Goal: Task Accomplishment & Management: Manage account settings

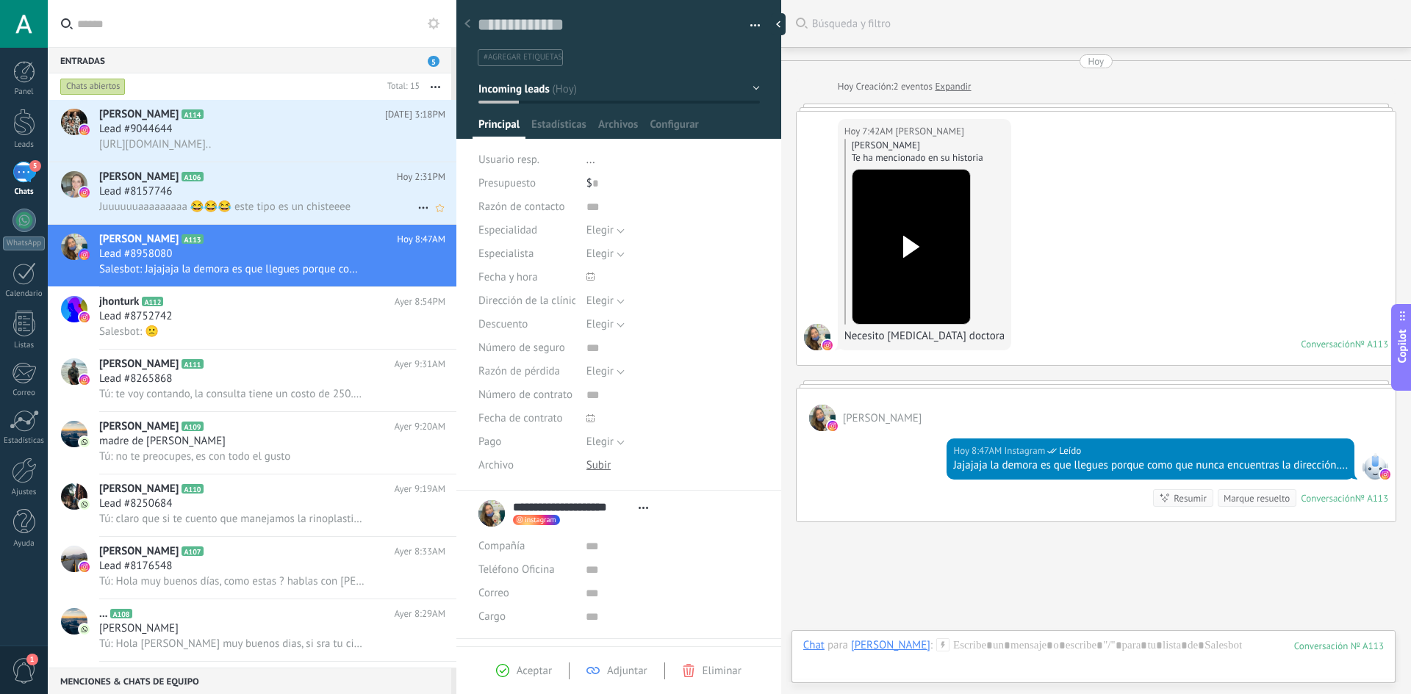
scroll to position [22, 0]
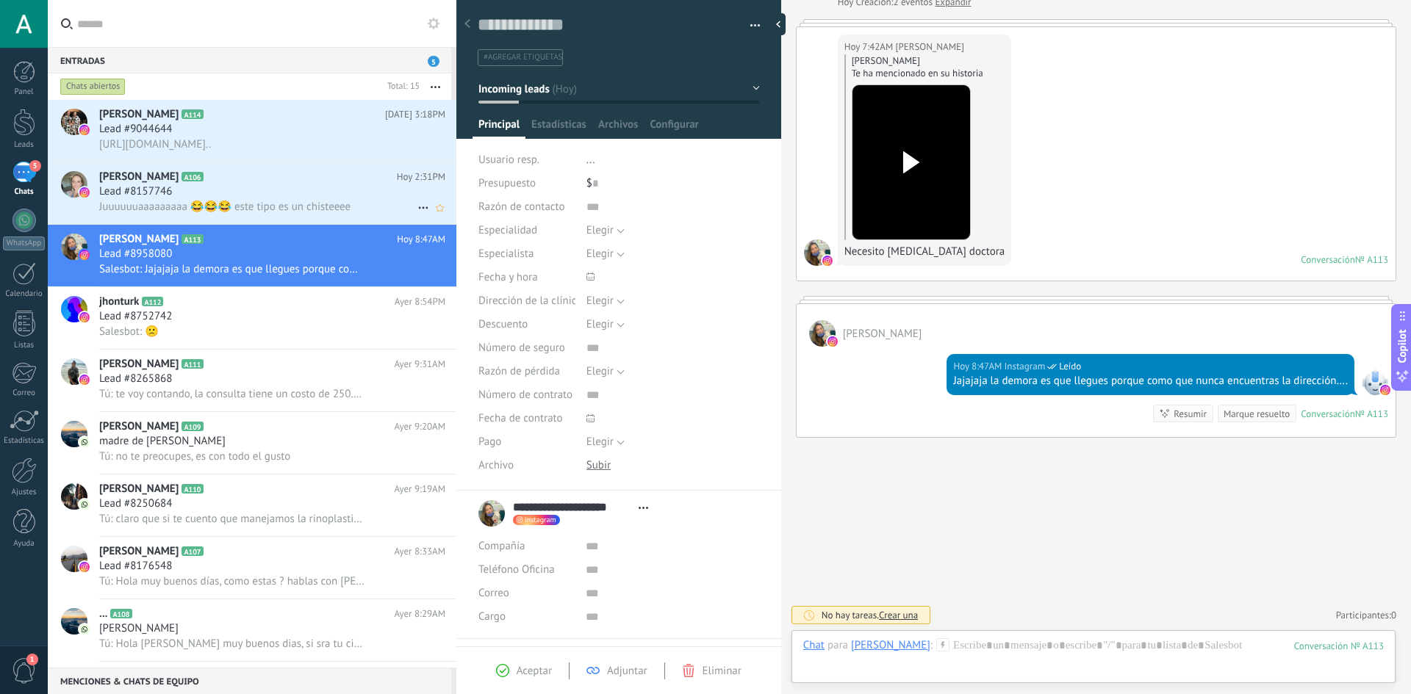
click at [284, 206] on span "Juuuuuuaaaaaaaaa 😂😂😂 este tipo es un chisteeee" at bounding box center [224, 207] width 251 height 14
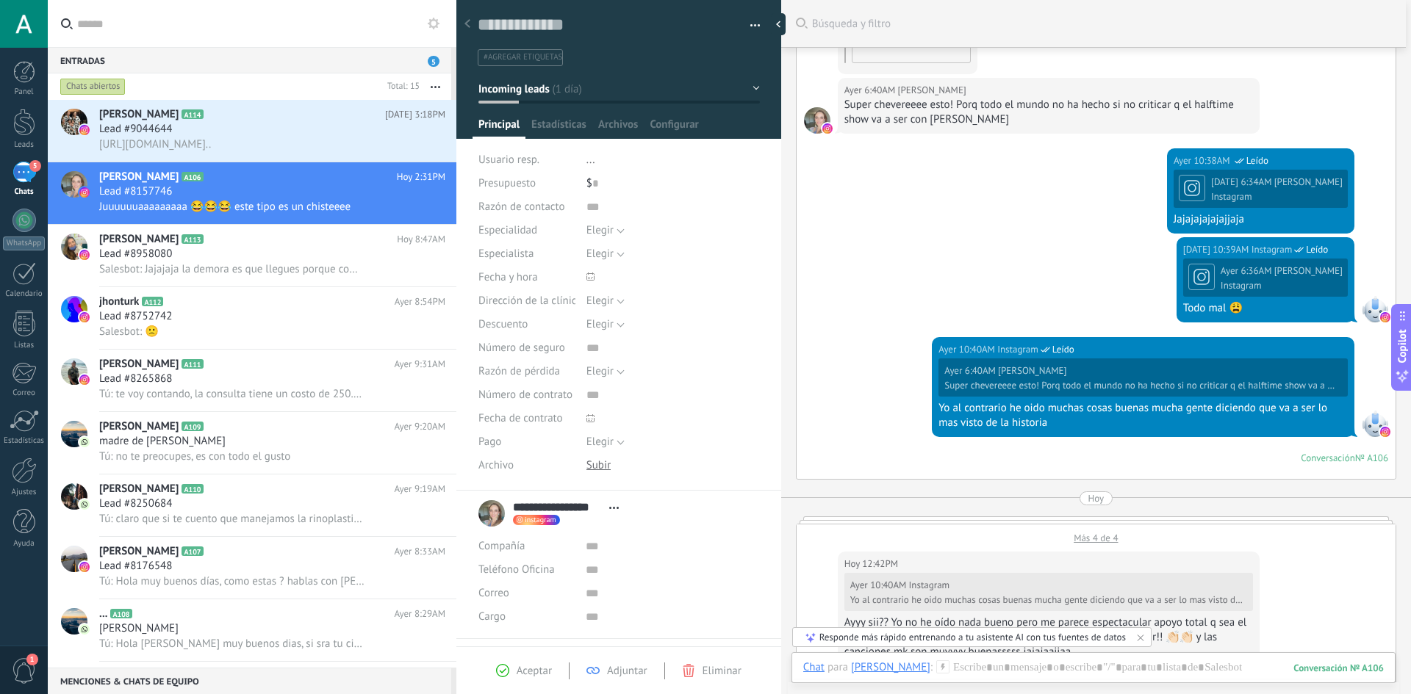
scroll to position [1915, 0]
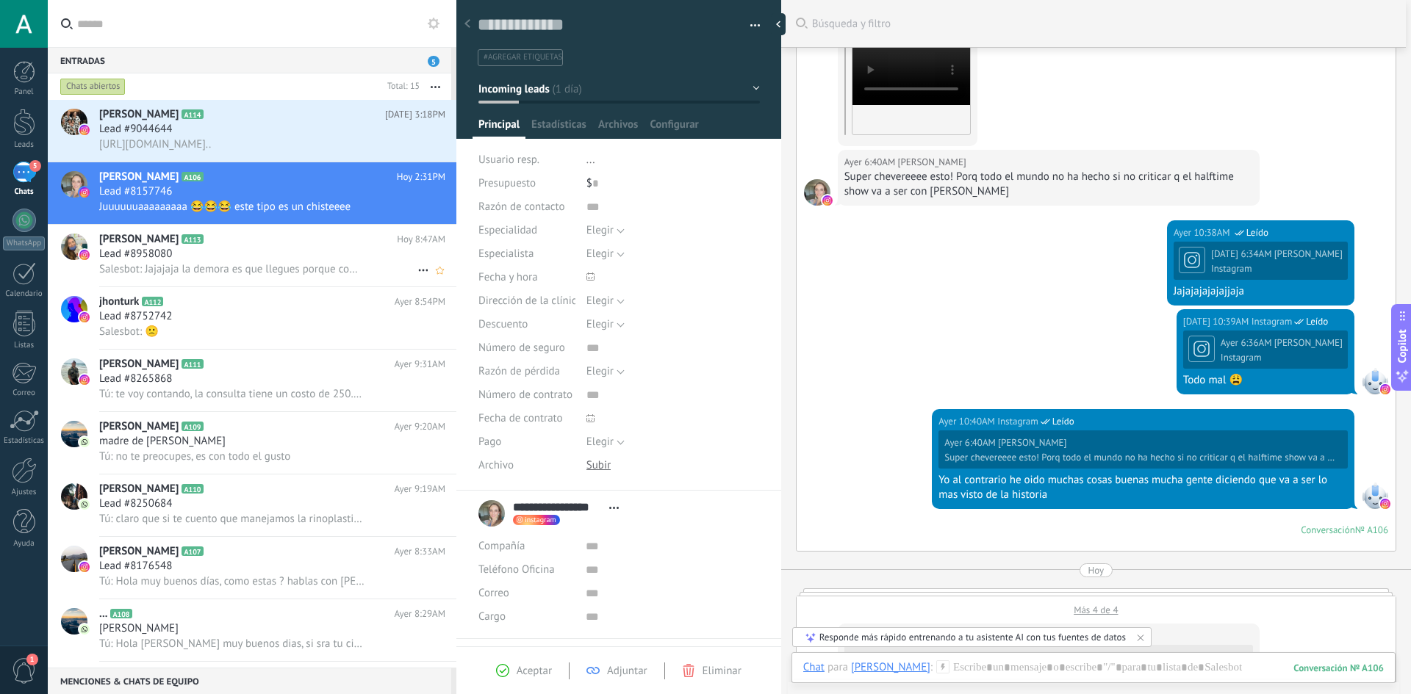
click at [201, 264] on span "Salesbot: Jajajaja la demora es que llegues porque como que nunca encuentras la…" at bounding box center [231, 269] width 265 height 14
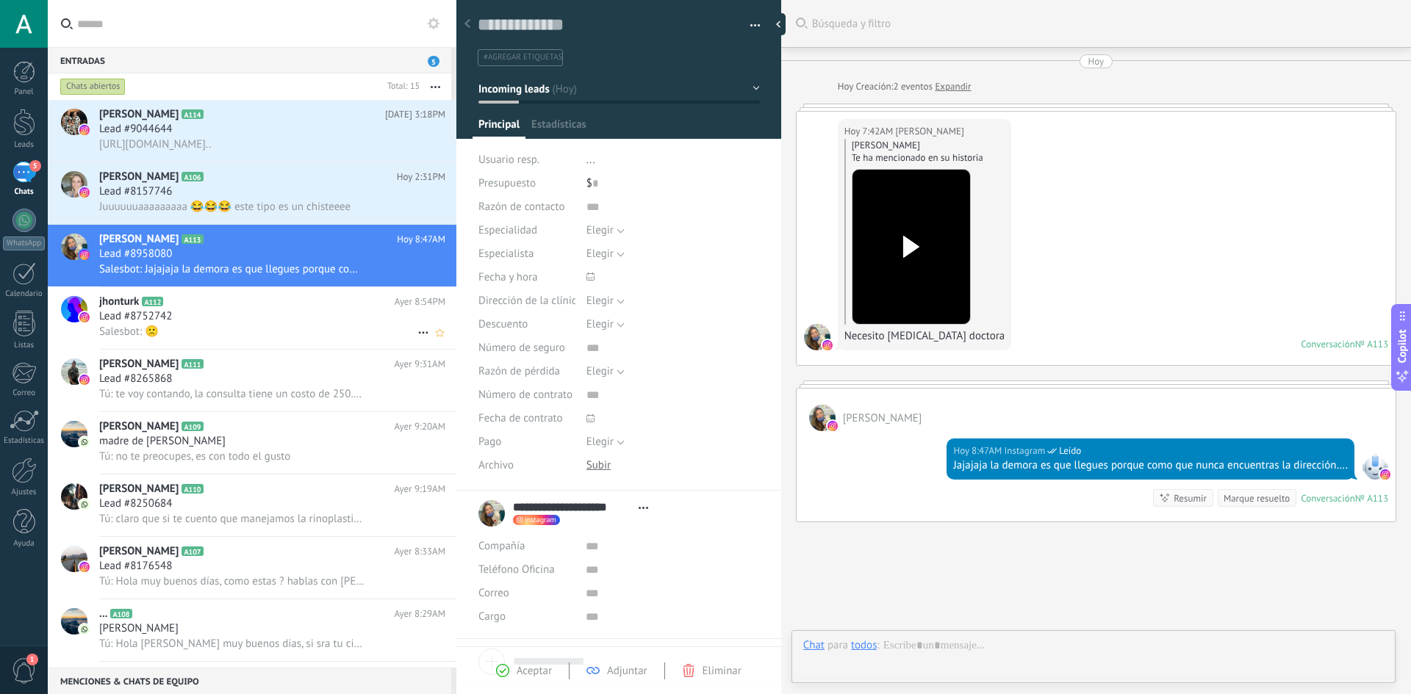
scroll to position [84, 0]
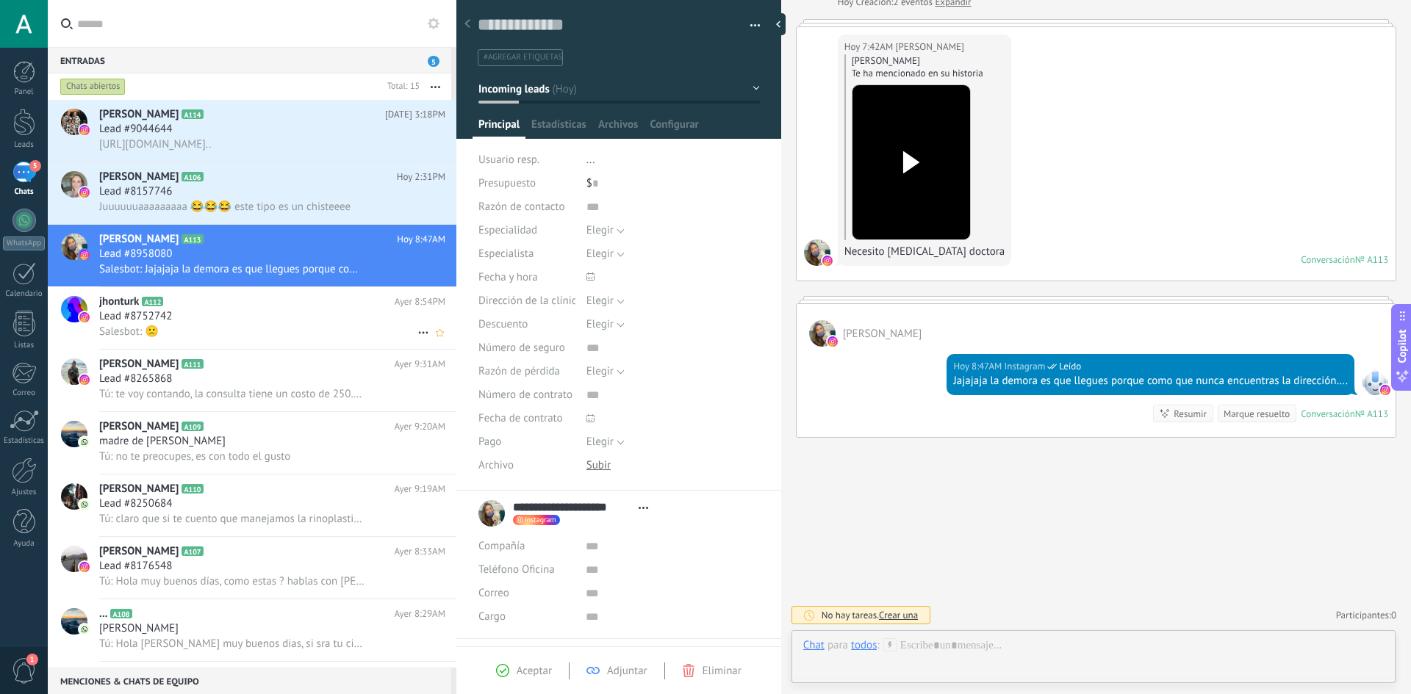
click at [210, 318] on div "Lead #8752742" at bounding box center [272, 316] width 346 height 15
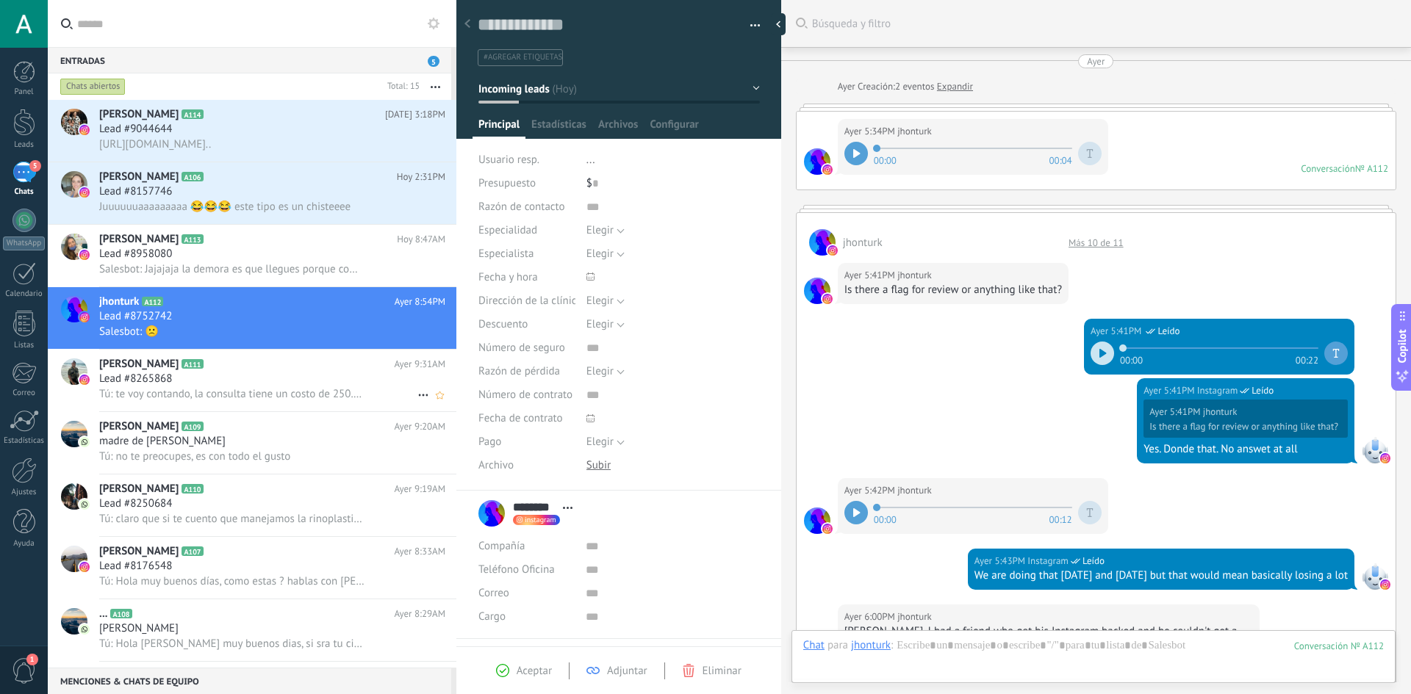
scroll to position [725, 0]
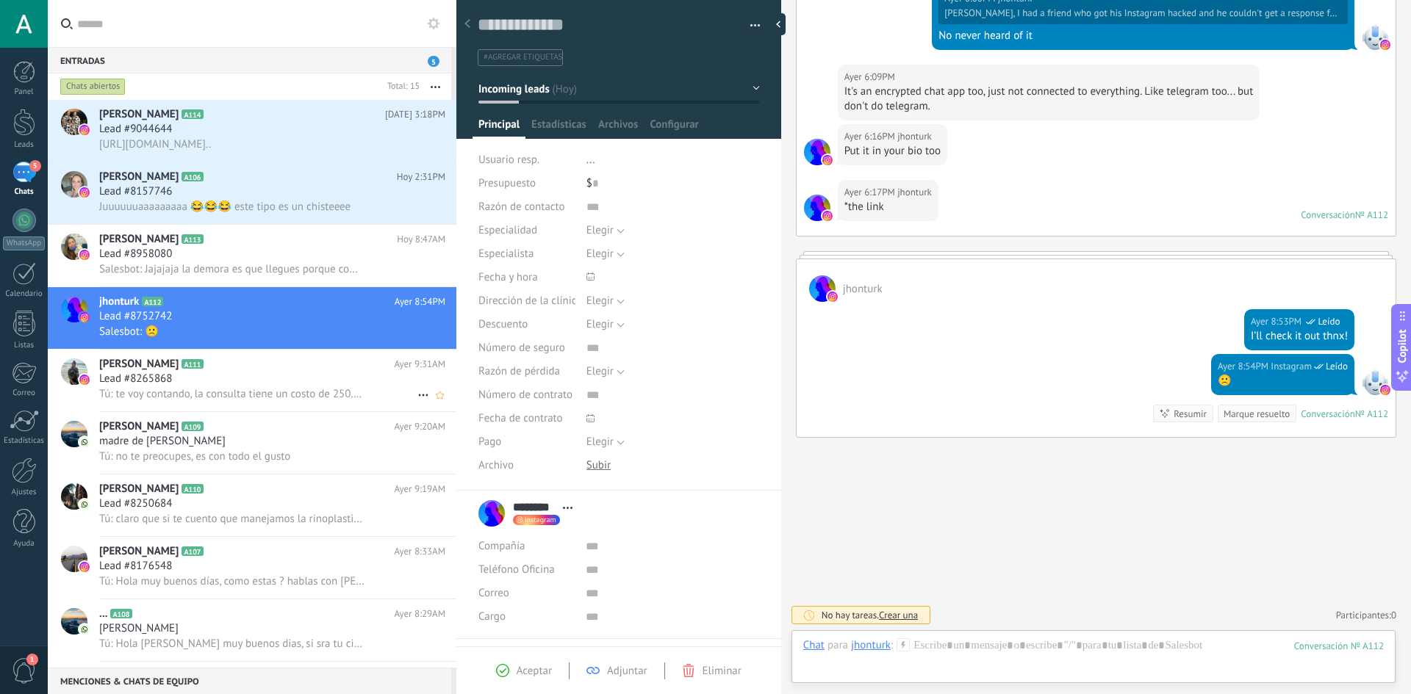
click at [233, 387] on span "Tú: te voy contando, la consulta tiene un costo de 250.000 agenda te puedo ofre…" at bounding box center [231, 394] width 265 height 14
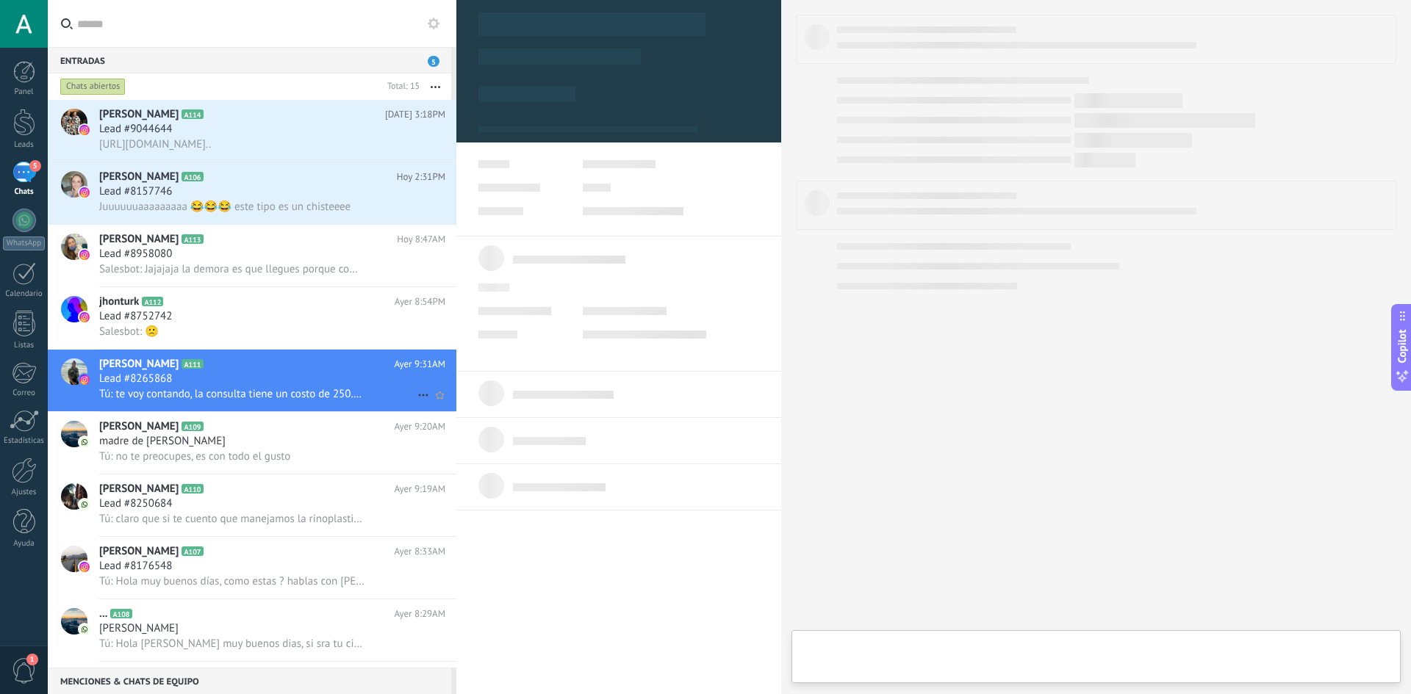
type textarea "**********"
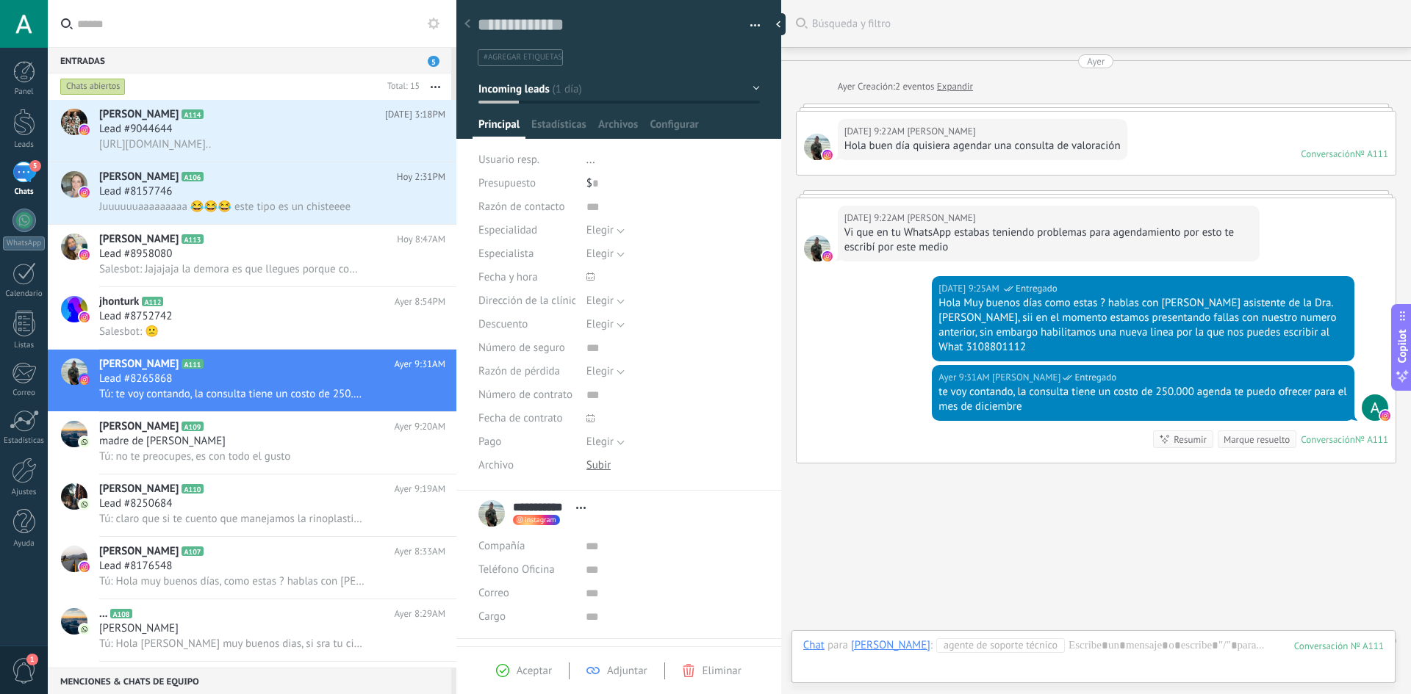
scroll to position [11, 0]
